Goal: Task Accomplishment & Management: Manage account settings

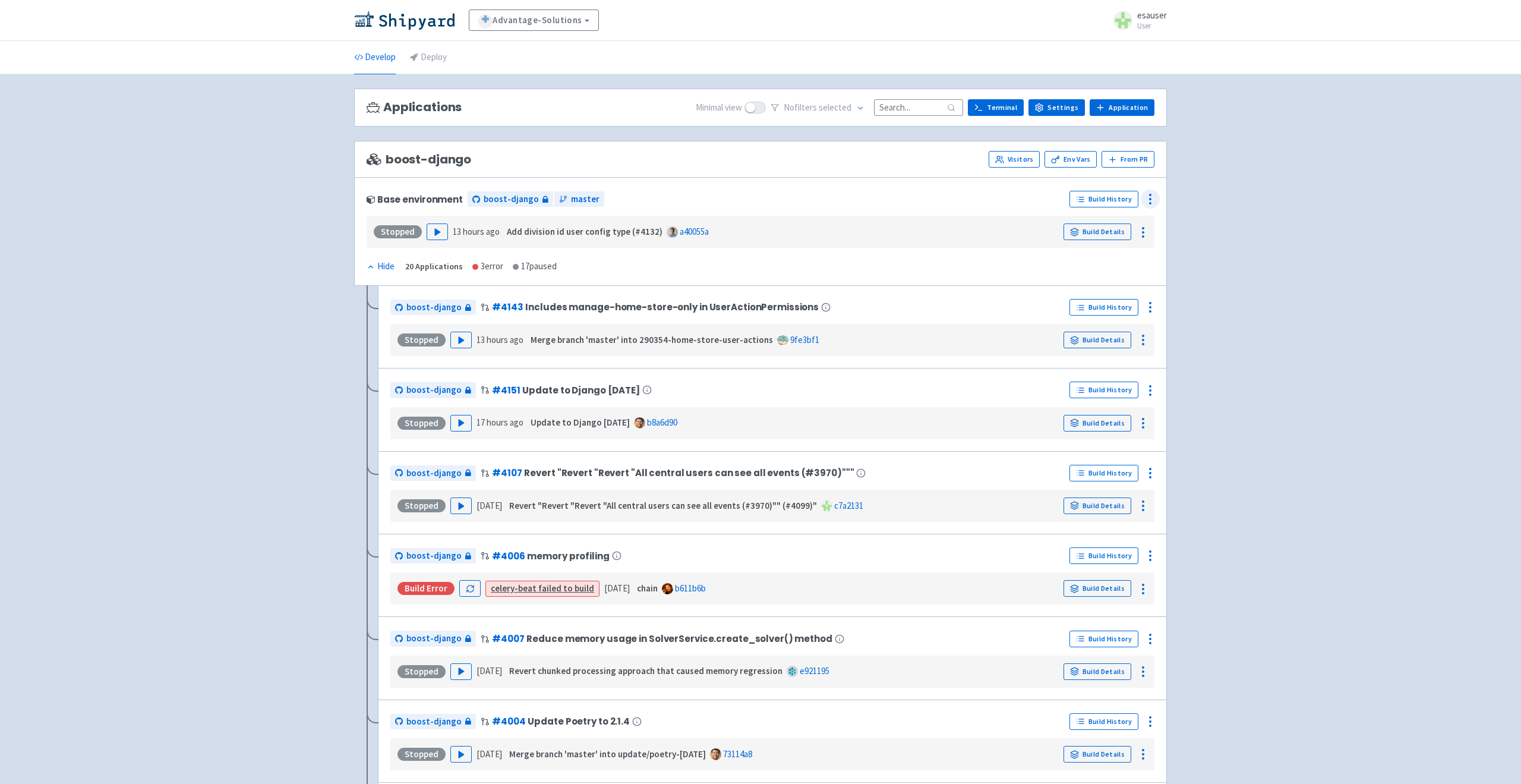
click at [1145, 199] on icon at bounding box center [1150, 198] width 14 height 14
click at [1128, 218] on span "Configure" at bounding box center [1106, 226] width 79 height 17
click at [1086, 164] on link "Env Vars" at bounding box center [1070, 159] width 53 height 17
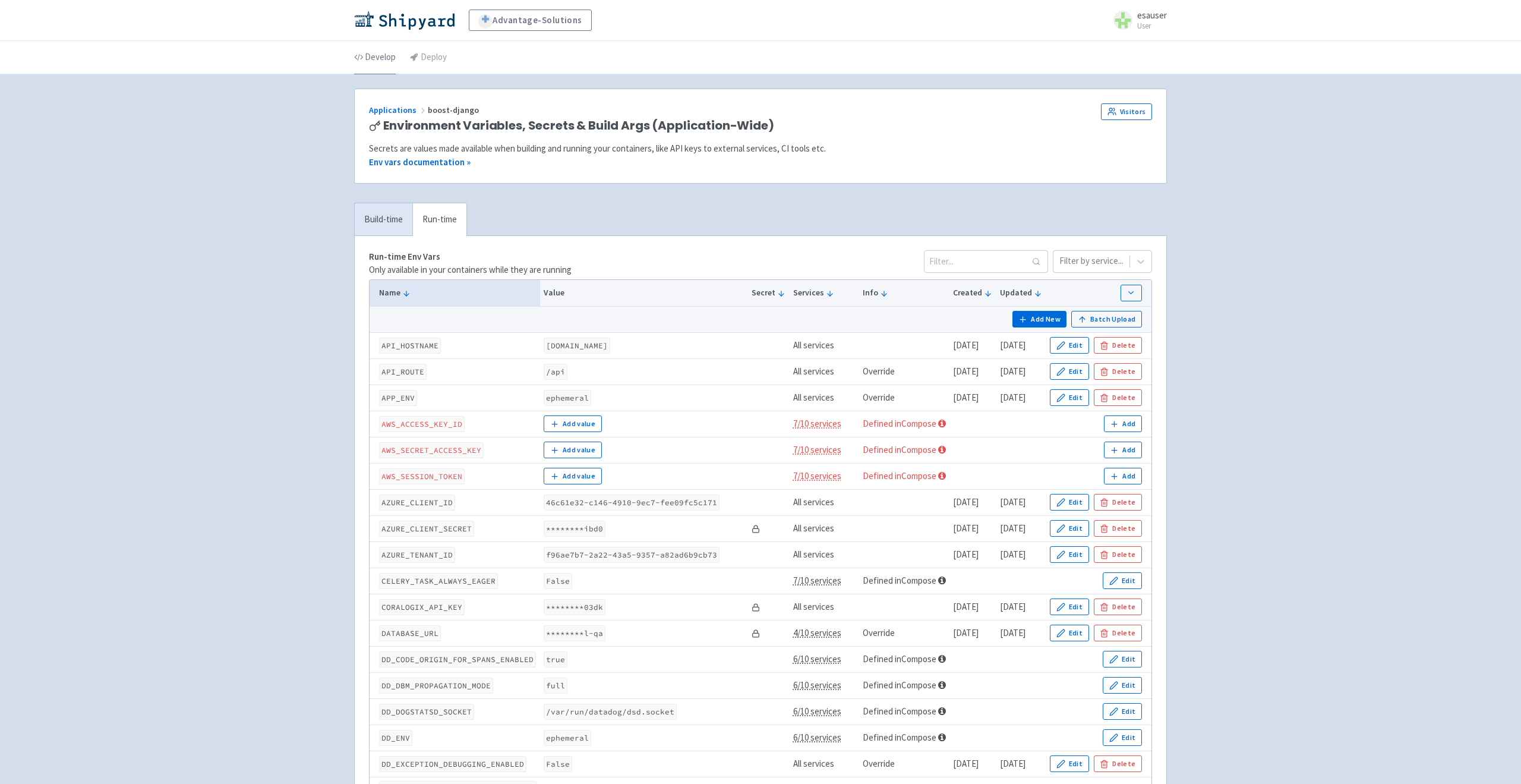
click at [377, 52] on link "Develop" at bounding box center [375, 58] width 41 height 33
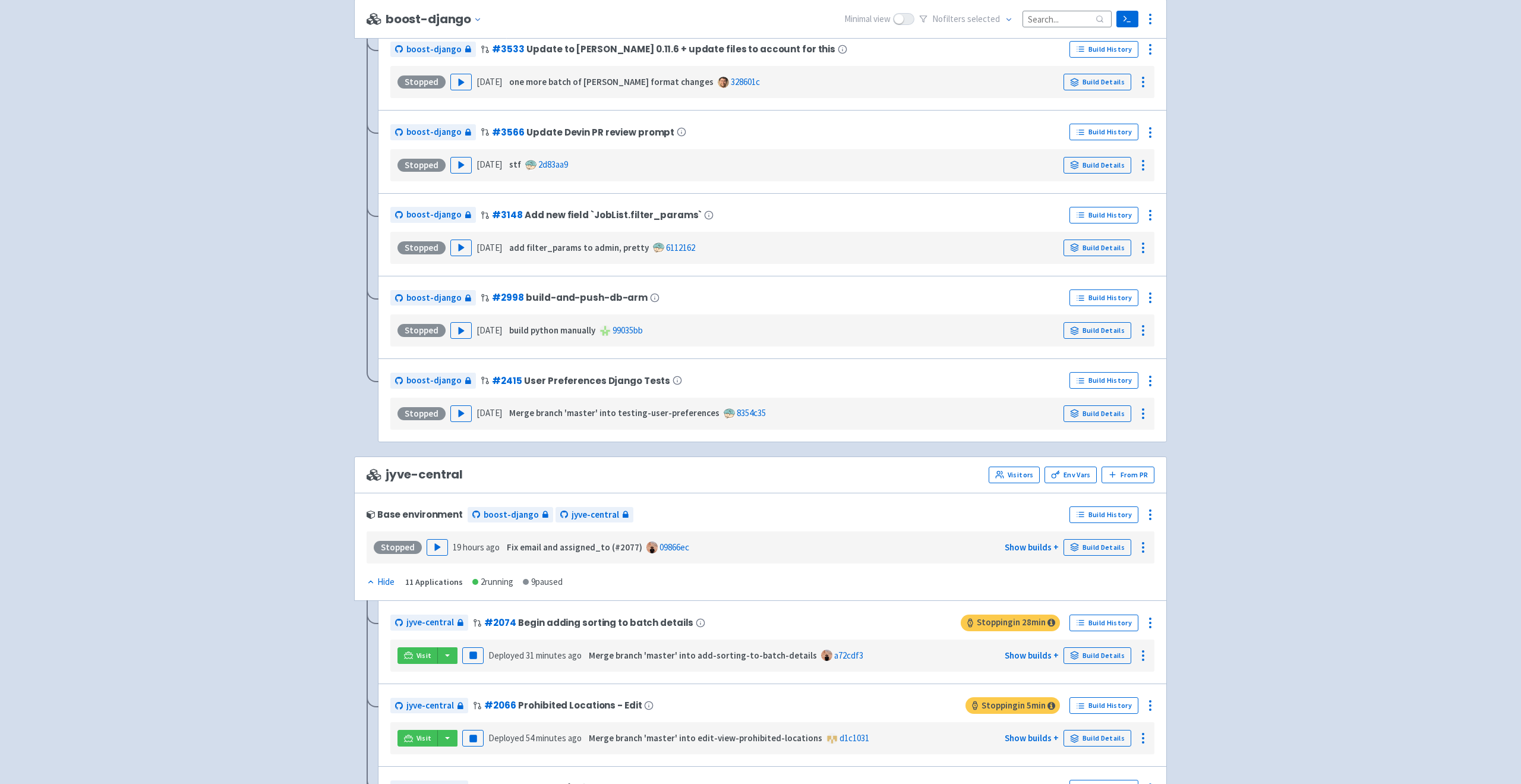
scroll to position [1428, 0]
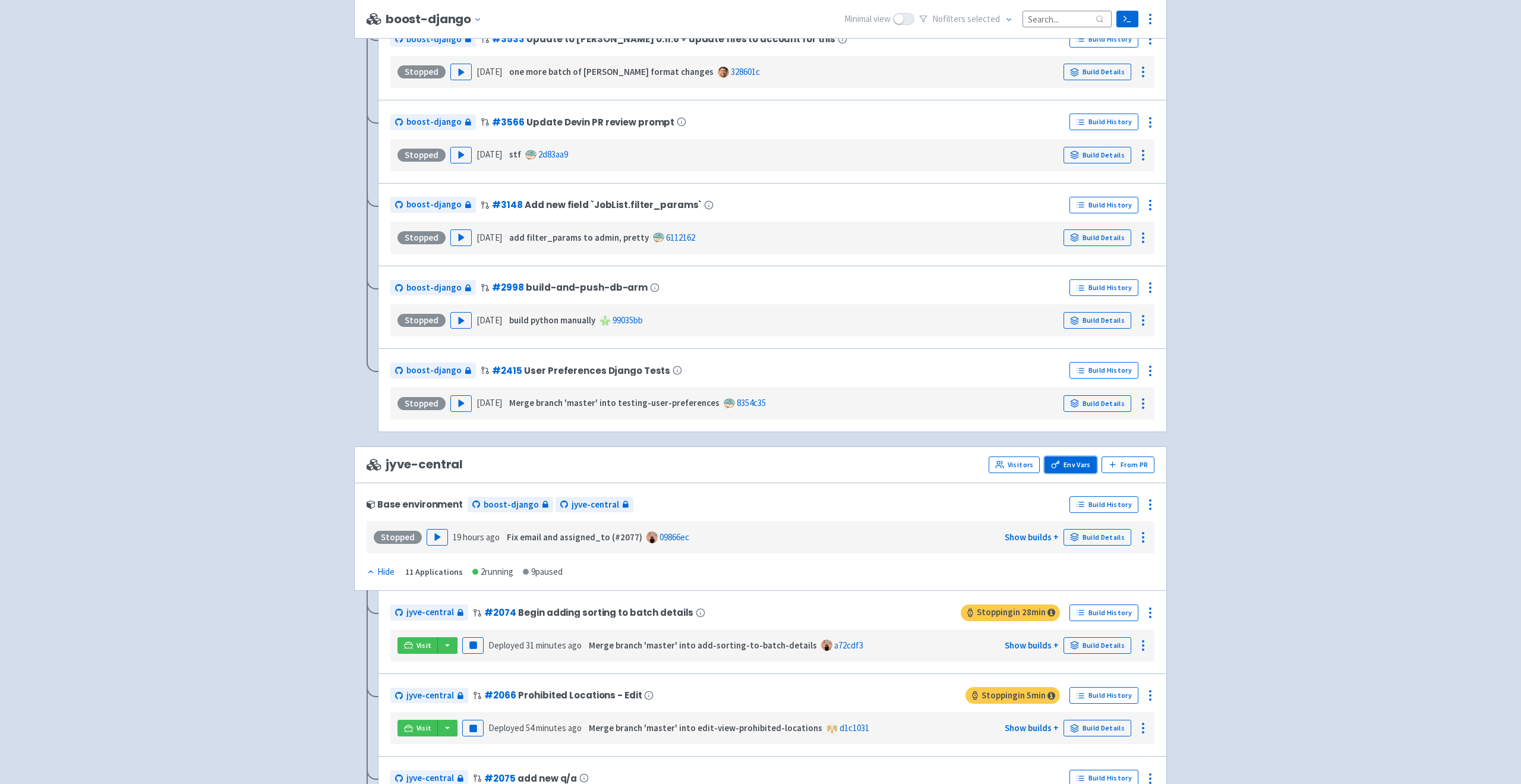
click at [1072, 459] on link "Env Vars" at bounding box center [1070, 465] width 53 height 17
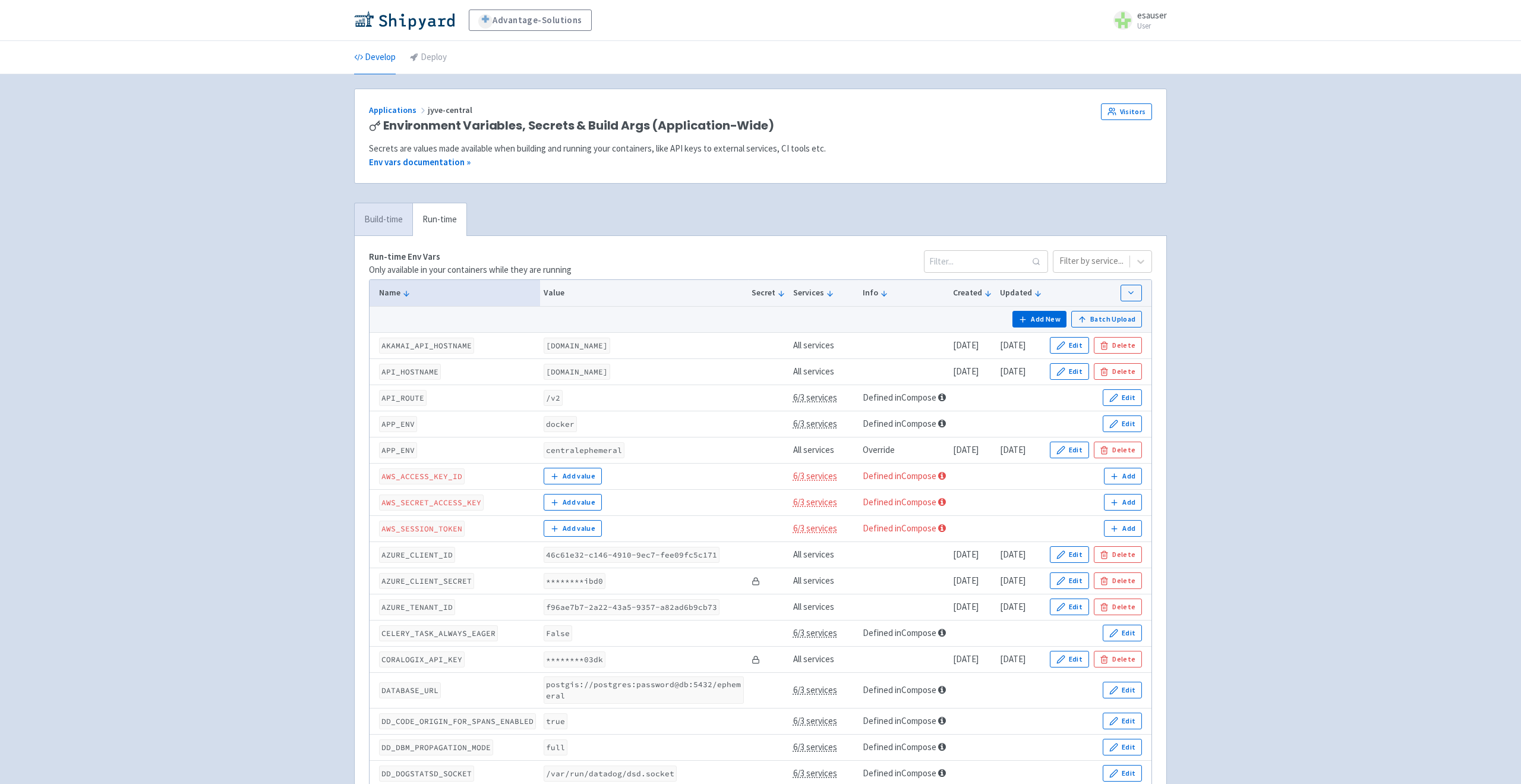
click at [397, 223] on link "Build-time" at bounding box center [383, 219] width 58 height 33
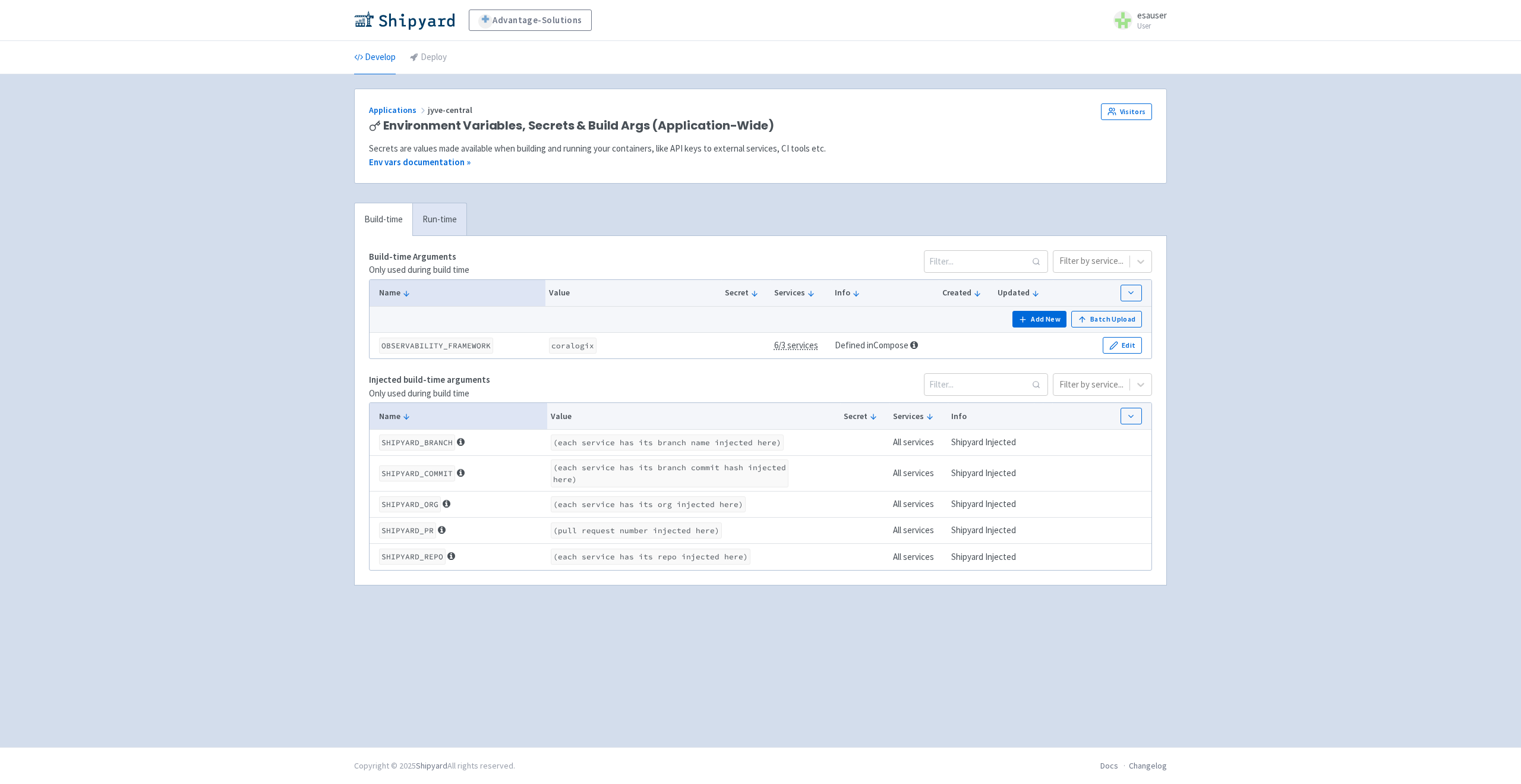
click at [371, 116] on div "Applications jyve-central" at bounding box center [684, 110] width 631 height 14
click at [410, 106] on link "Applications" at bounding box center [398, 110] width 59 height 11
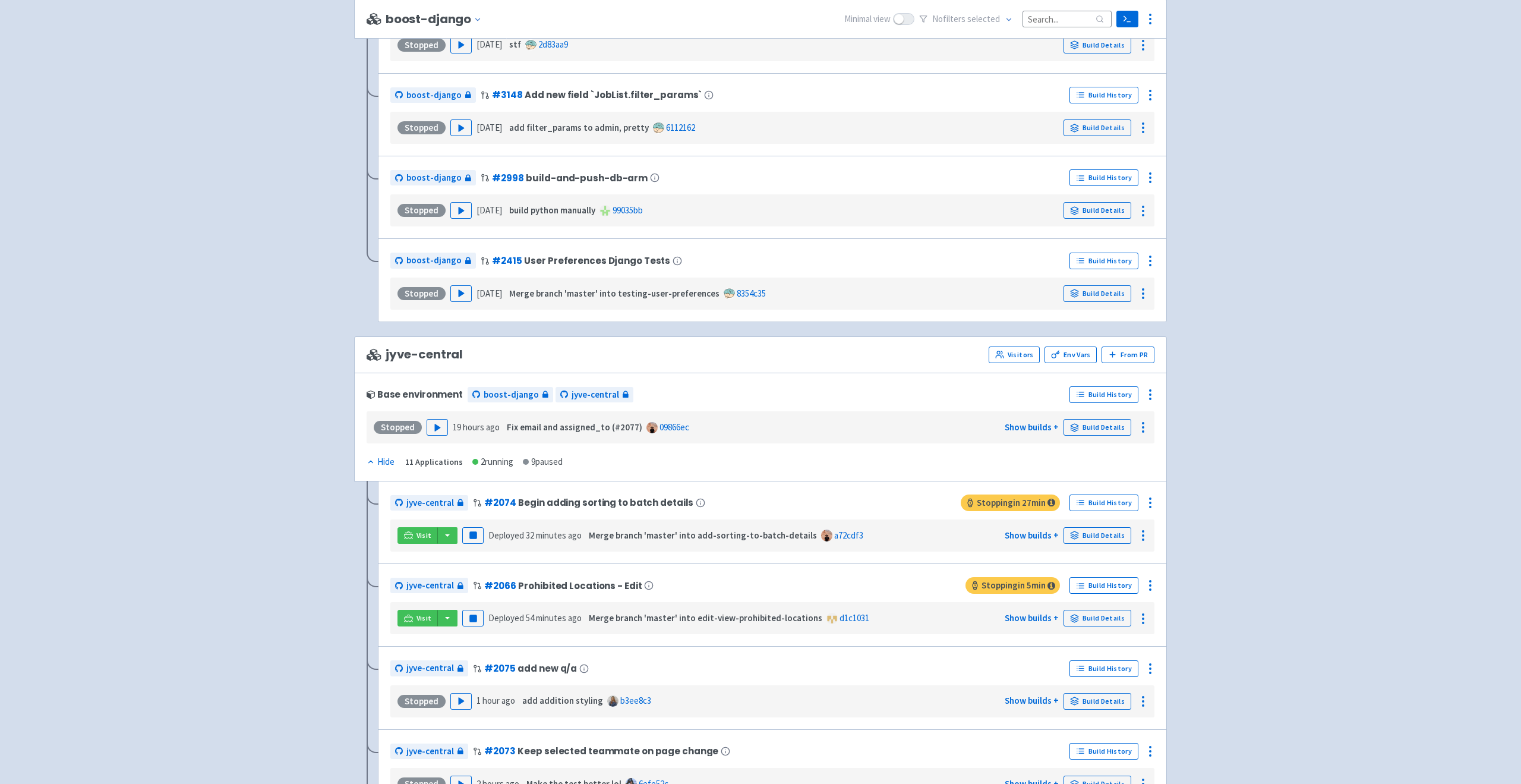
scroll to position [1584, 0]
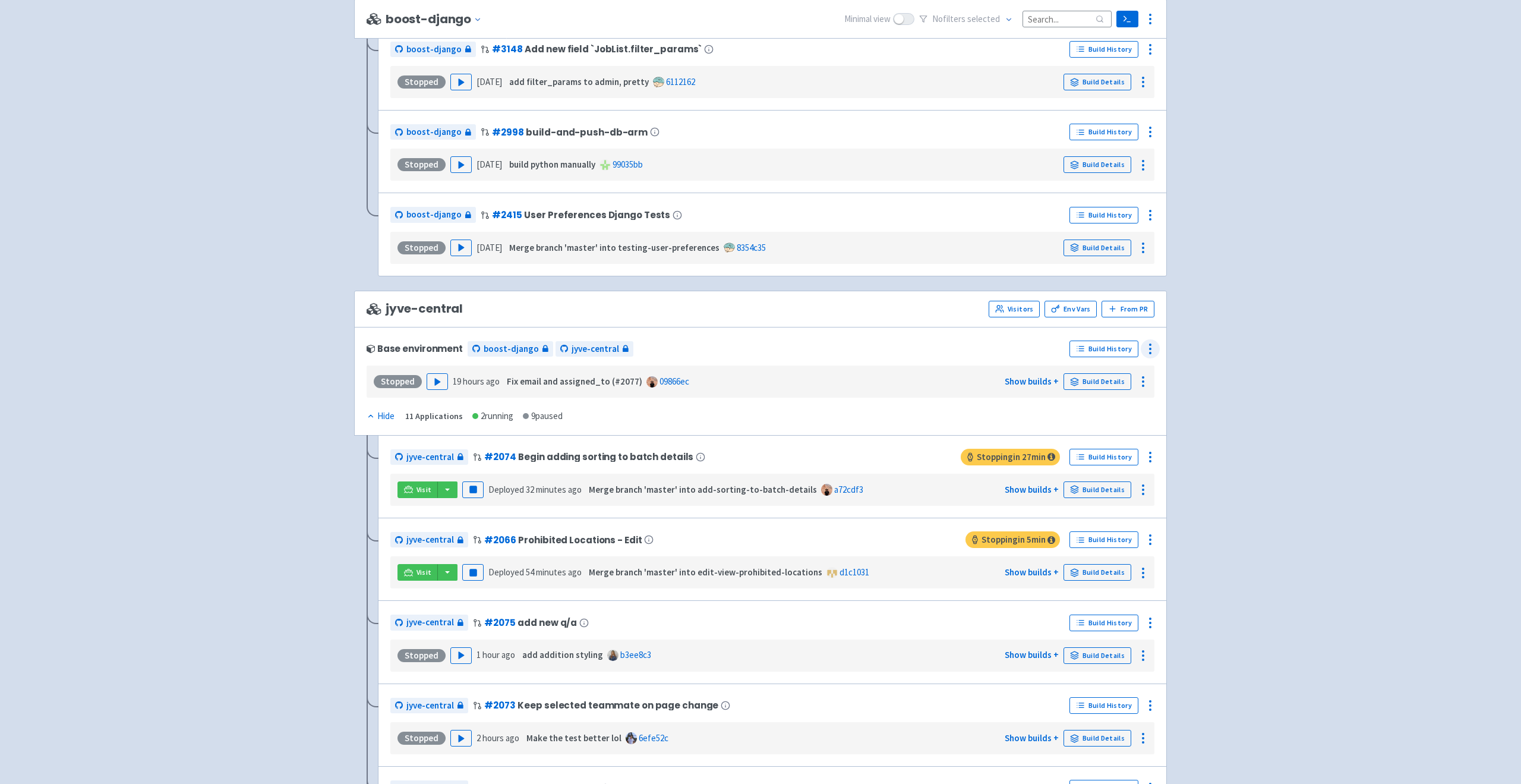
click at [1146, 344] on icon at bounding box center [1150, 348] width 14 height 14
click at [1118, 366] on link "Configure" at bounding box center [1106, 375] width 108 height 21
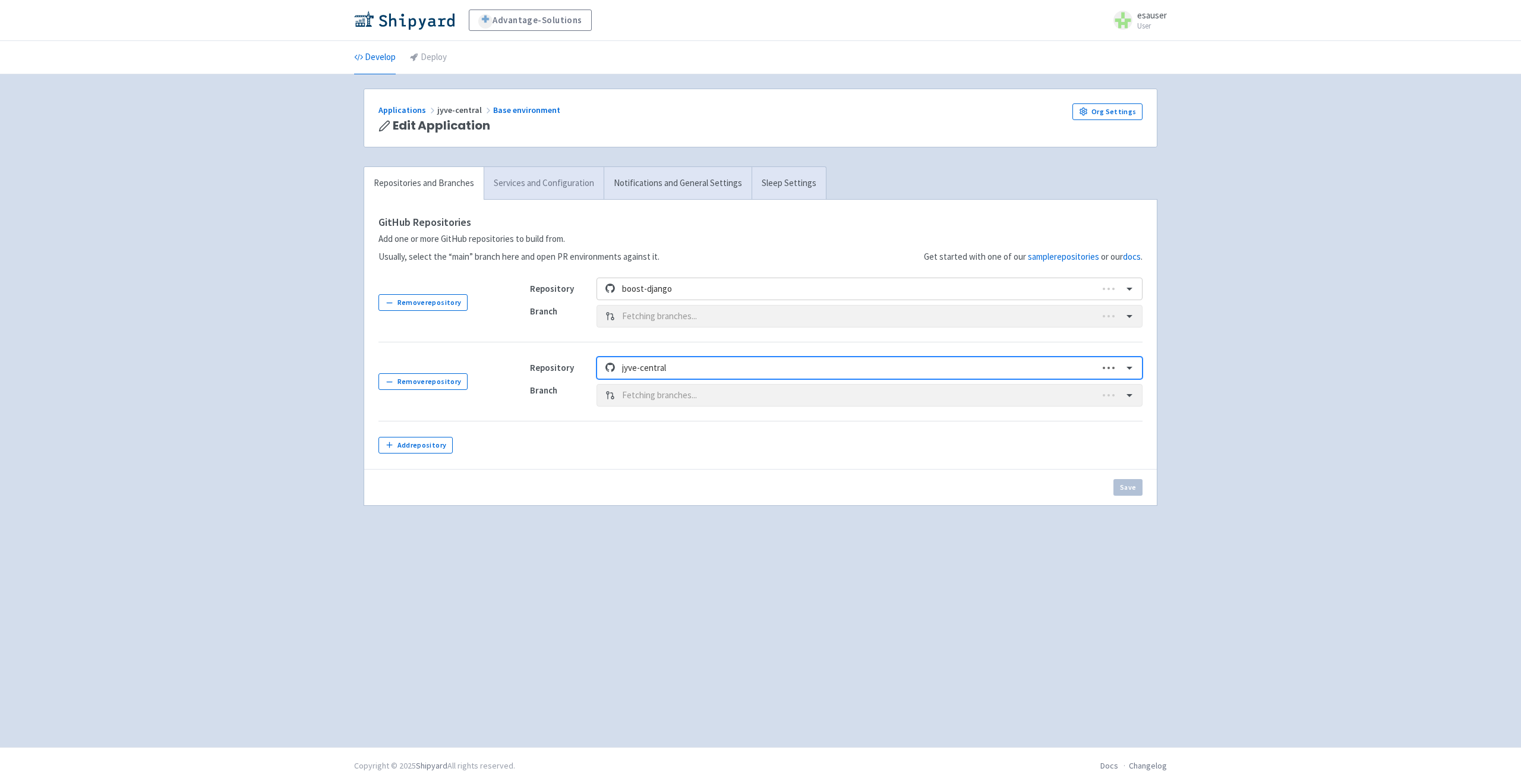
click at [556, 178] on link "Services and Configuration" at bounding box center [544, 183] width 120 height 33
